Goal: Task Accomplishment & Management: Use online tool/utility

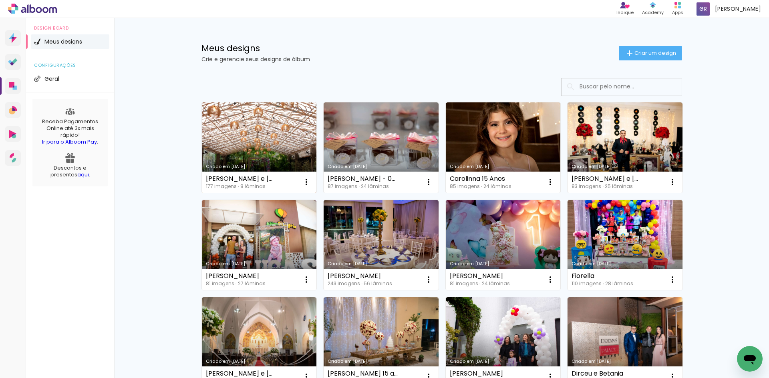
click at [254, 144] on link "Criado em [DATE]" at bounding box center [259, 147] width 115 height 90
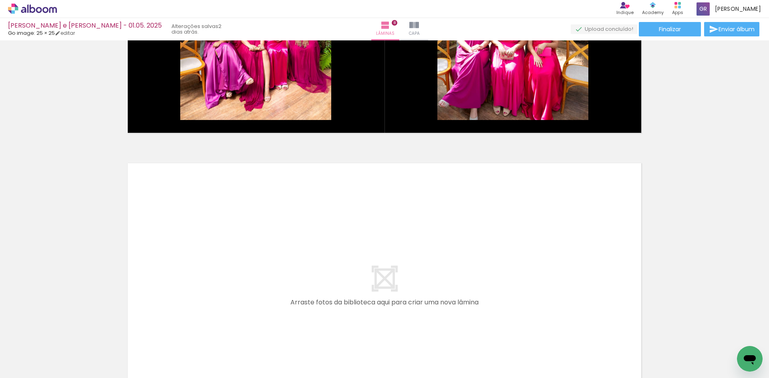
scroll to position [2218, 0]
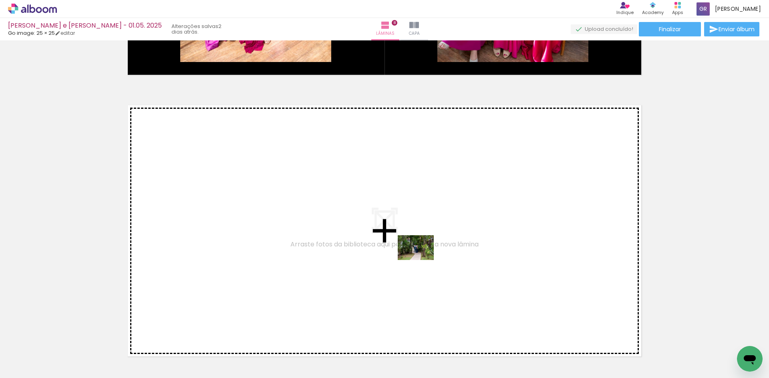
drag, startPoint x: 486, startPoint y: 357, endPoint x: 422, endPoint y: 259, distance: 116.7
click at [422, 259] on quentale-workspace at bounding box center [384, 189] width 769 height 378
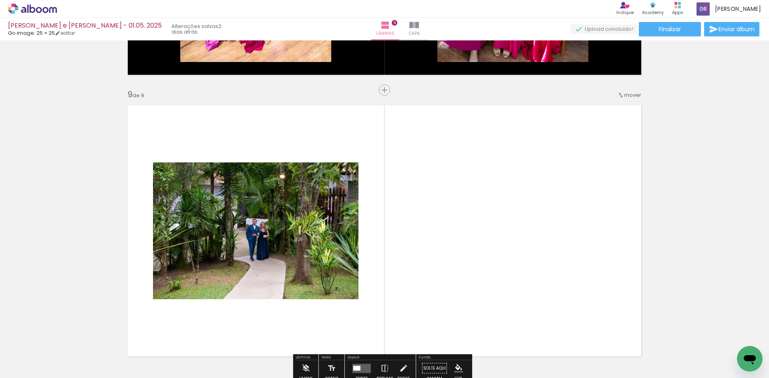
scroll to position [2265, 0]
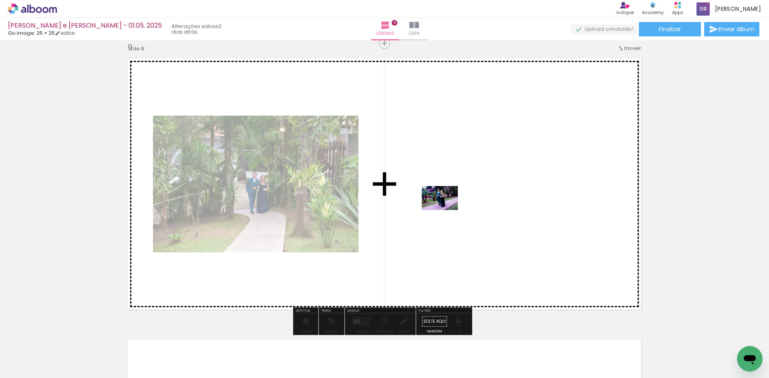
drag, startPoint x: 439, startPoint y: 360, endPoint x: 446, endPoint y: 210, distance: 150.3
click at [446, 210] on quentale-workspace at bounding box center [384, 189] width 769 height 378
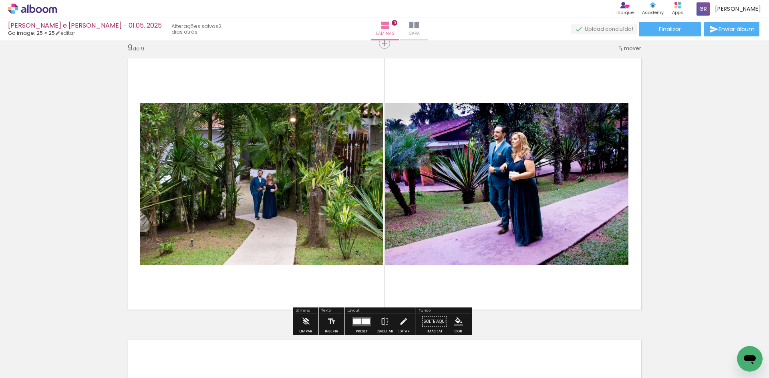
click at [459, 321] on iron-icon "color picker" at bounding box center [458, 321] width 9 height 9
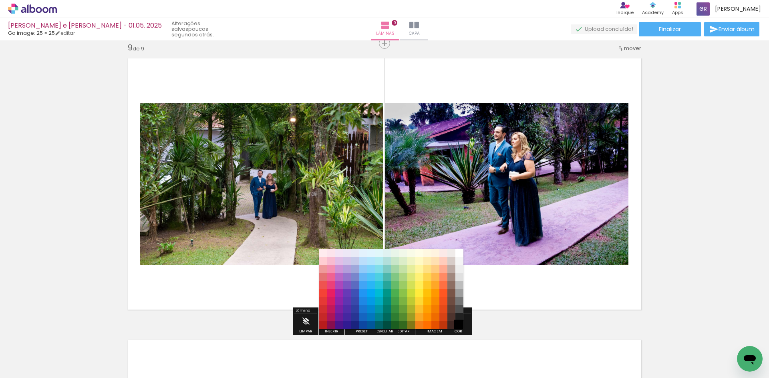
click at [458, 322] on paper-item "#000000" at bounding box center [459, 325] width 8 height 8
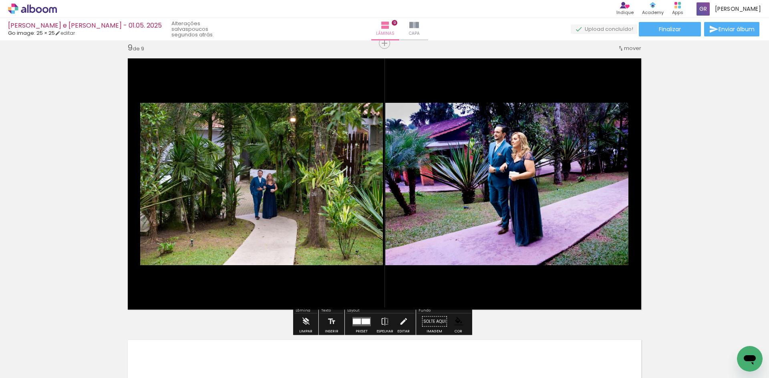
click at [361, 321] on div at bounding box center [365, 322] width 8 height 6
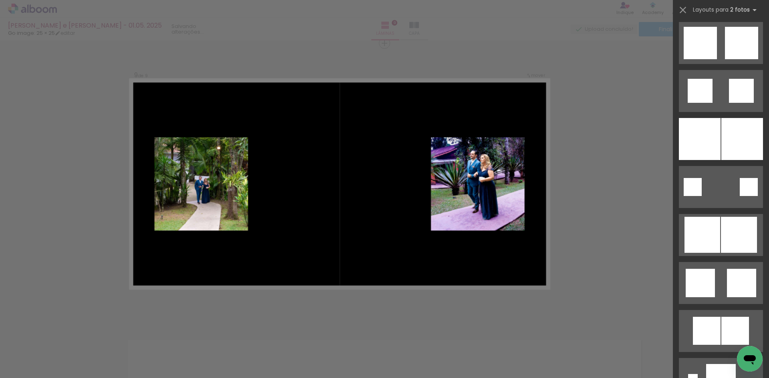
scroll to position [2046, 0]
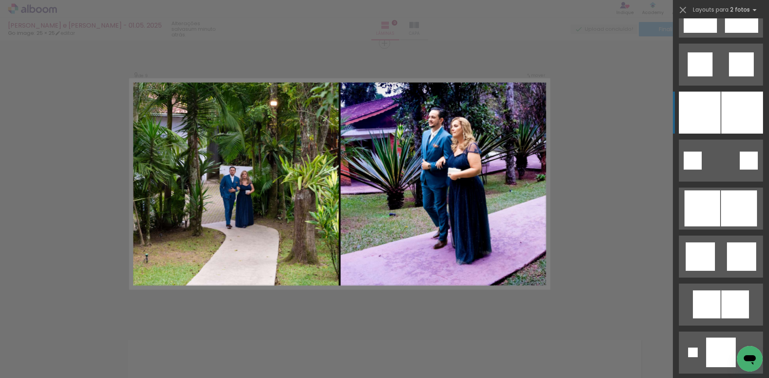
click at [727, 118] on div at bounding box center [742, 113] width 42 height 42
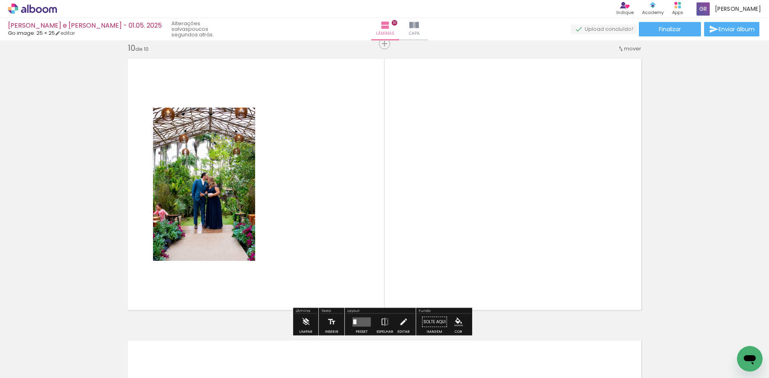
scroll to position [2547, 0]
drag, startPoint x: 394, startPoint y: 241, endPoint x: 698, endPoint y: 214, distance: 305.4
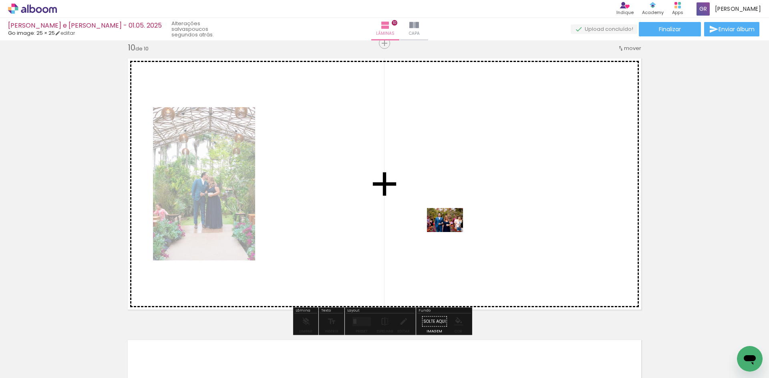
drag, startPoint x: 564, startPoint y: 351, endPoint x: 451, endPoint y: 232, distance: 164.2
click at [451, 232] on quentale-workspace at bounding box center [384, 189] width 769 height 378
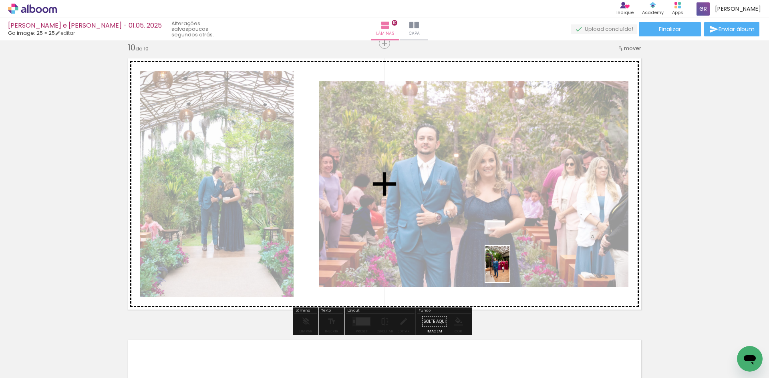
drag, startPoint x: 606, startPoint y: 344, endPoint x: 509, endPoint y: 273, distance: 119.7
click at [509, 271] on quentale-workspace at bounding box center [384, 189] width 769 height 378
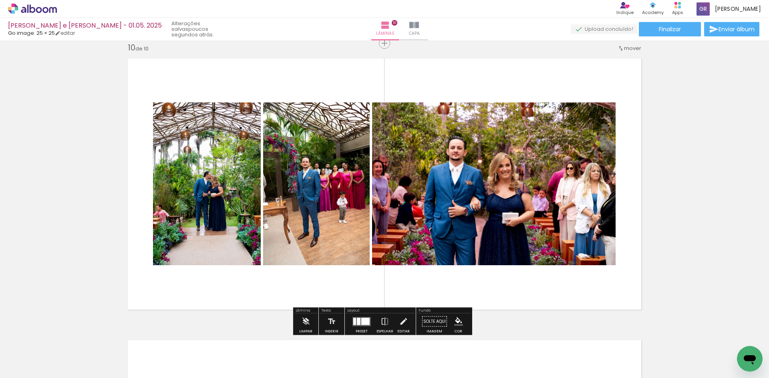
click at [361, 322] on div at bounding box center [365, 321] width 8 height 7
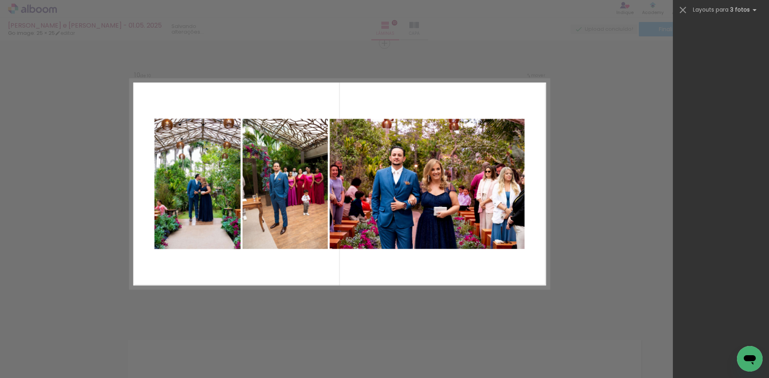
scroll to position [0, 0]
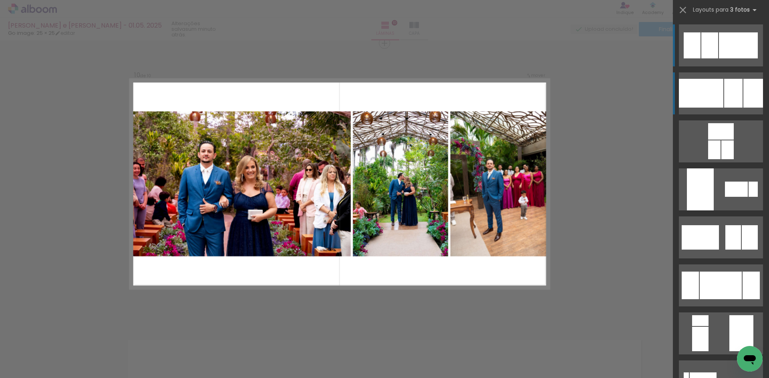
click at [724, 95] on div at bounding box center [733, 93] width 18 height 29
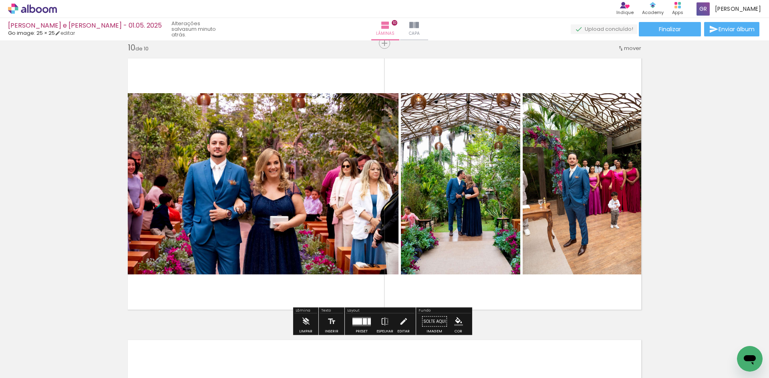
click at [353, 323] on div at bounding box center [357, 321] width 10 height 6
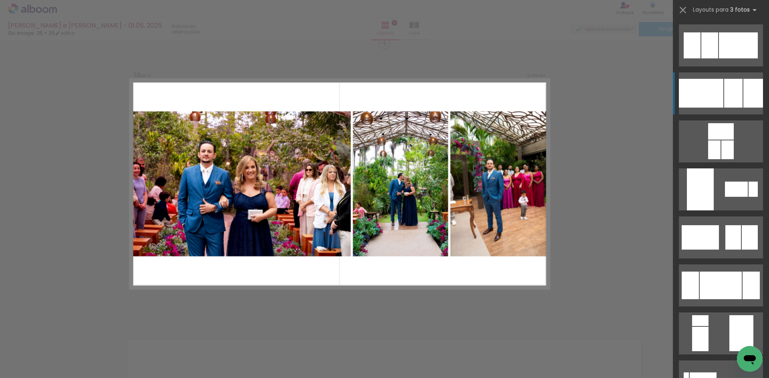
scroll to position [48, 0]
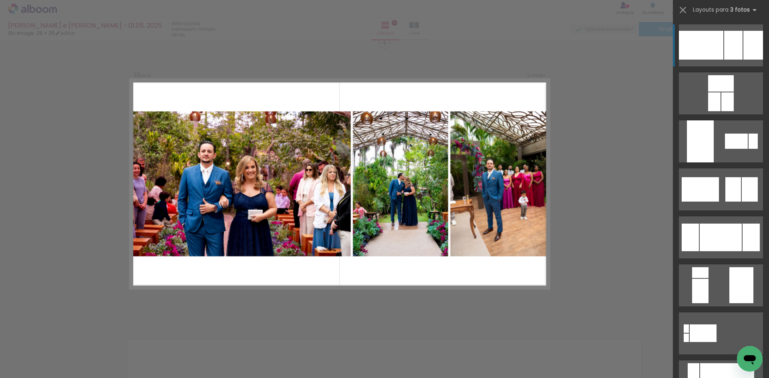
click at [730, 45] on div at bounding box center [733, 45] width 18 height 29
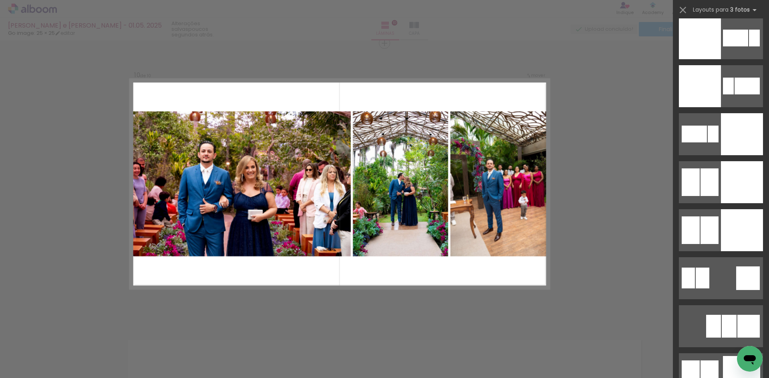
scroll to position [1869, 0]
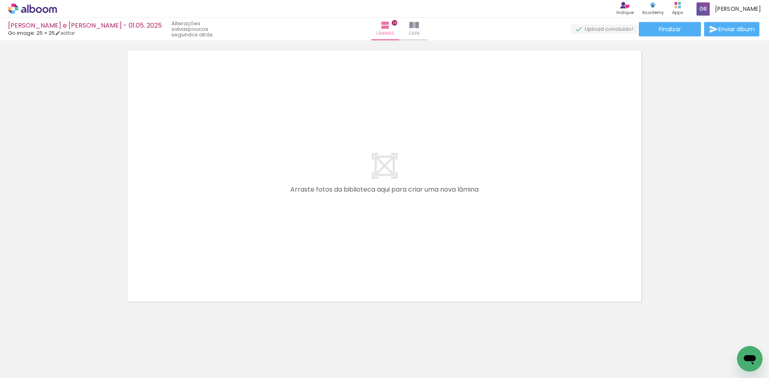
scroll to position [3977, 0]
click at [508, 357] on div at bounding box center [506, 351] width 40 height 26
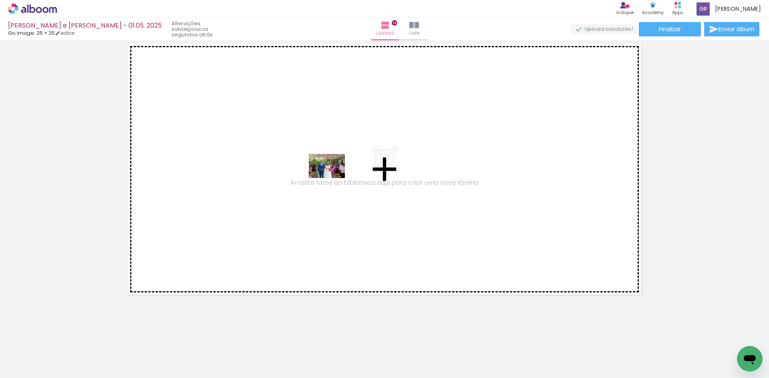
drag, startPoint x: 509, startPoint y: 356, endPoint x: 333, endPoint y: 178, distance: 250.5
click at [333, 178] on quentale-workspace at bounding box center [384, 189] width 769 height 378
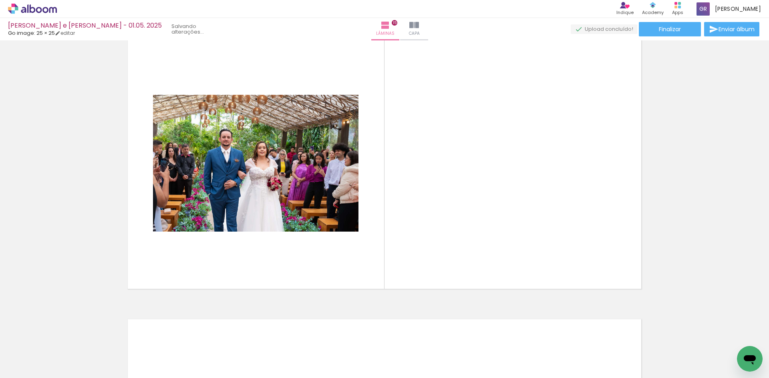
scroll to position [3956, 0]
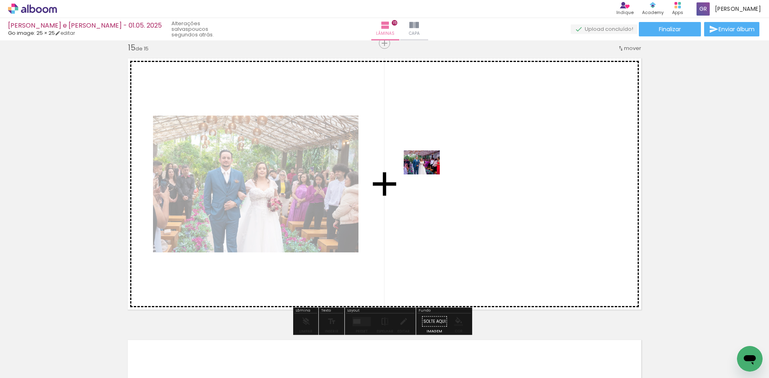
drag, startPoint x: 566, startPoint y: 344, endPoint x: 428, endPoint y: 175, distance: 218.8
click at [428, 175] on quentale-workspace at bounding box center [384, 189] width 769 height 378
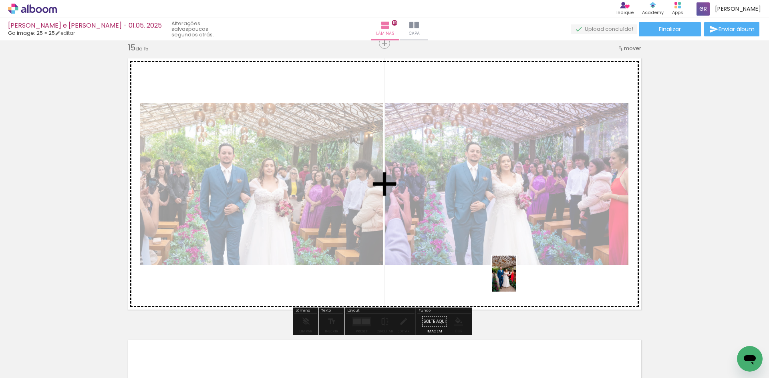
drag, startPoint x: 597, startPoint y: 361, endPoint x: 515, endPoint y: 280, distance: 115.2
click at [515, 280] on quentale-workspace at bounding box center [384, 189] width 769 height 378
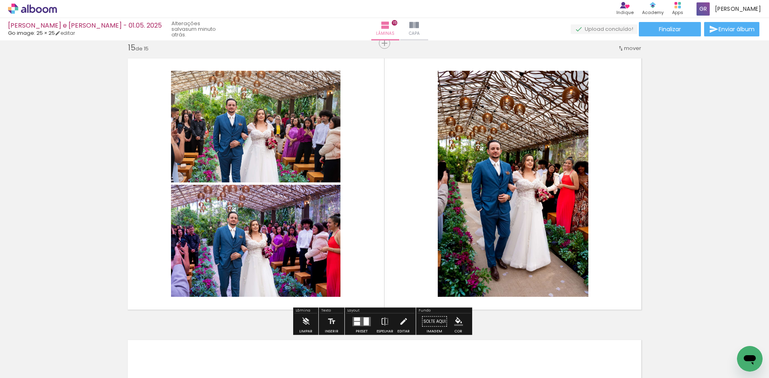
click at [363, 321] on div at bounding box center [365, 321] width 5 height 8
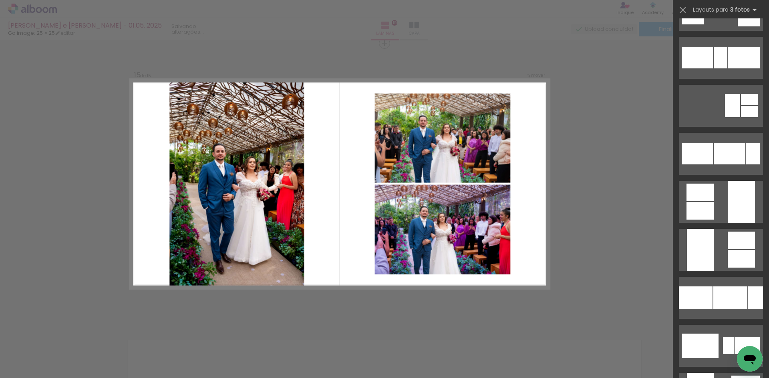
scroll to position [841, 0]
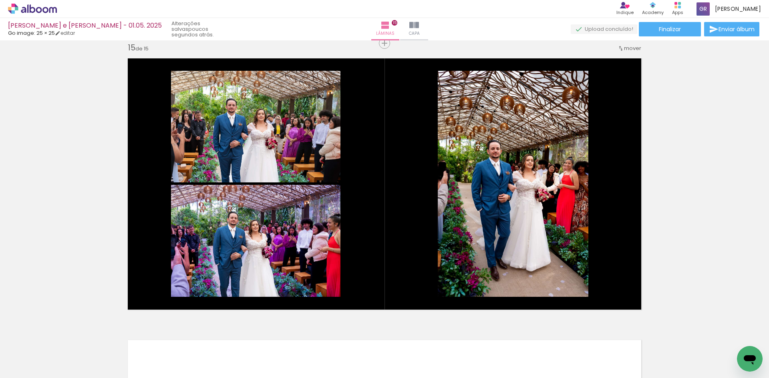
scroll to position [0, 1682]
